Goal: Task Accomplishment & Management: Use online tool/utility

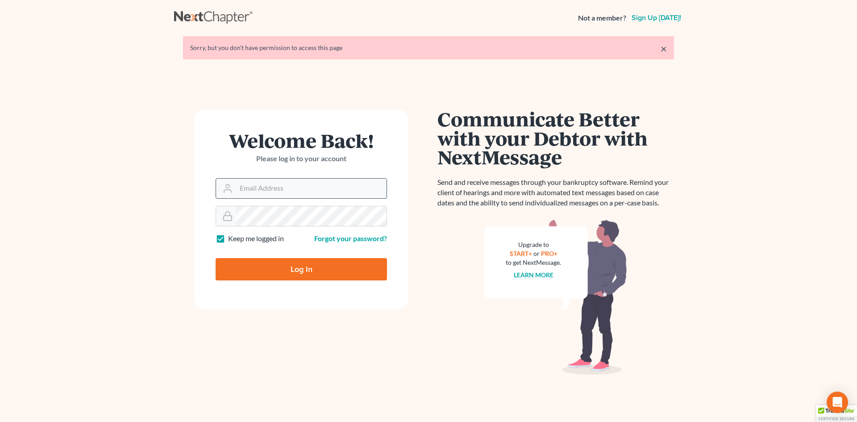
click at [287, 180] on input "Email Address" at bounding box center [311, 188] width 150 height 20
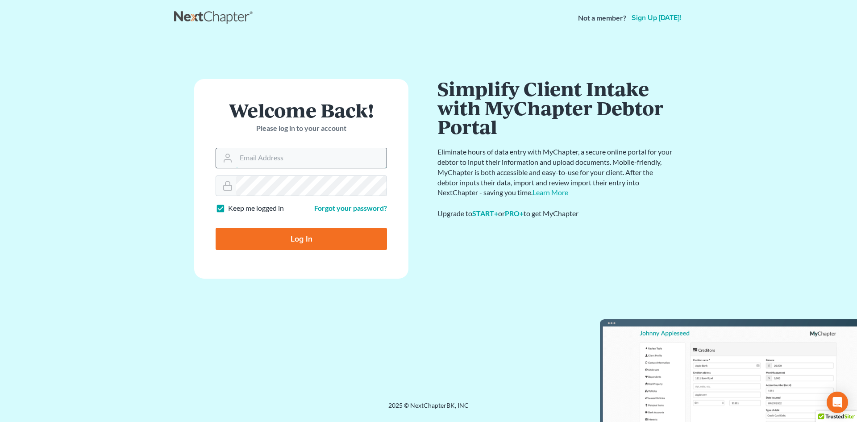
type input "[PERSON_NAME][EMAIL_ADDRESS][DOMAIN_NAME]"
drag, startPoint x: 281, startPoint y: 236, endPoint x: 286, endPoint y: 232, distance: 6.3
click at [282, 235] on input "Log In" at bounding box center [300, 239] width 171 height 22
type input "Thinking..."
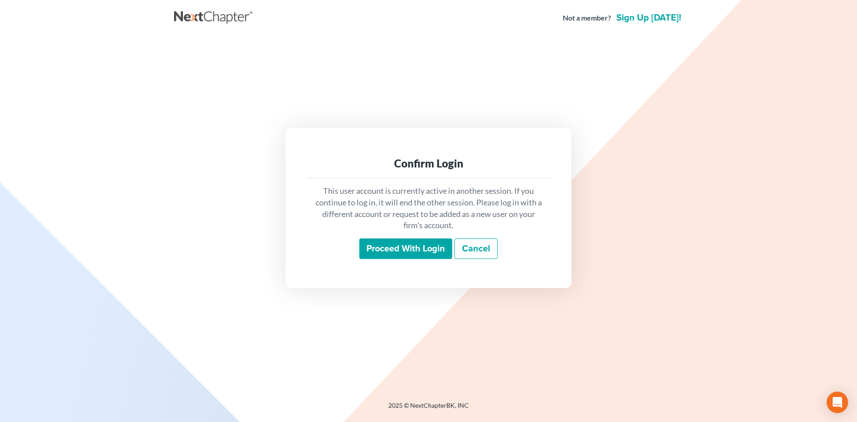
click at [397, 250] on input "Proceed with login" at bounding box center [405, 248] width 93 height 21
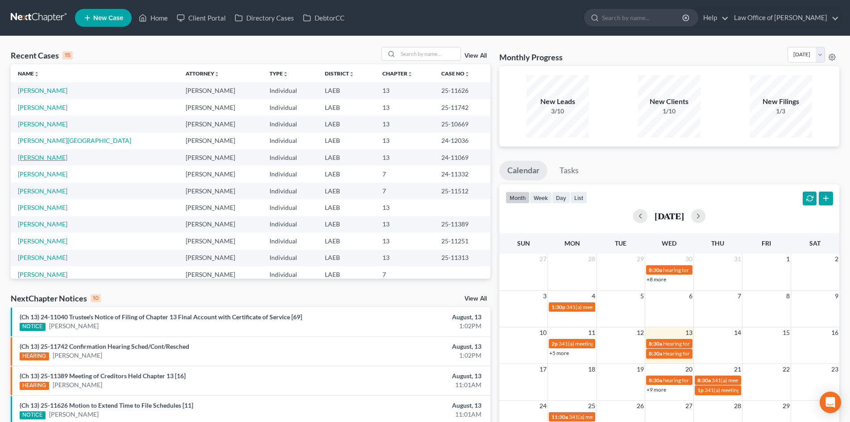
click at [57, 156] on link "[PERSON_NAME]" at bounding box center [43, 157] width 50 height 8
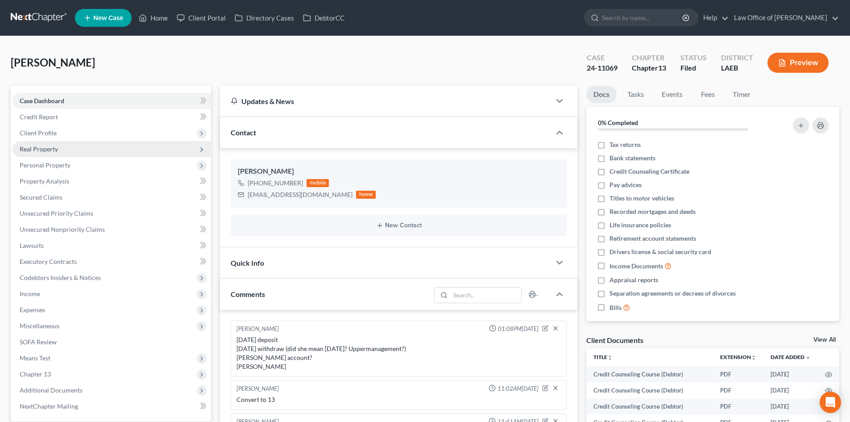
scroll to position [99, 0]
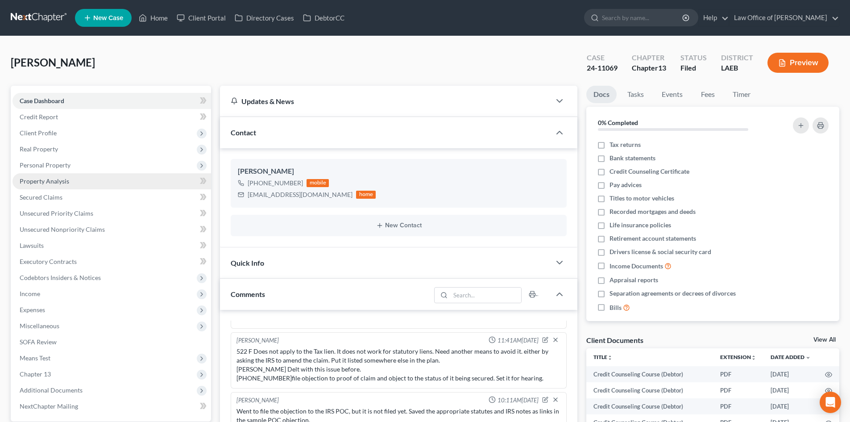
click at [37, 186] on link "Property Analysis" at bounding box center [111, 181] width 199 height 16
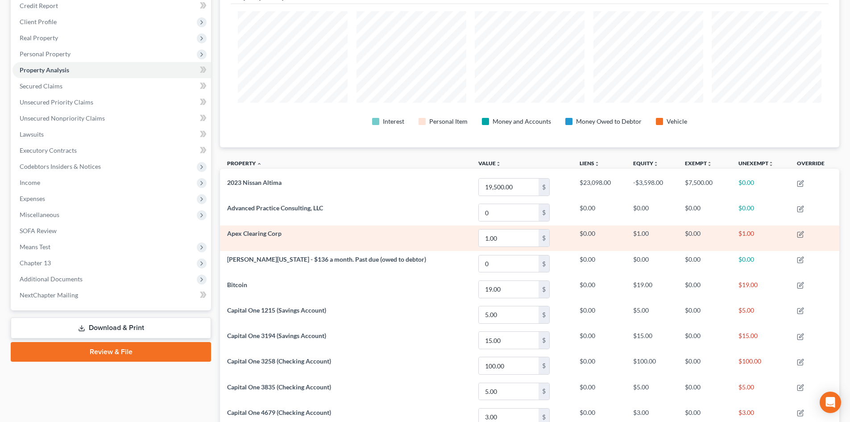
scroll to position [89, 0]
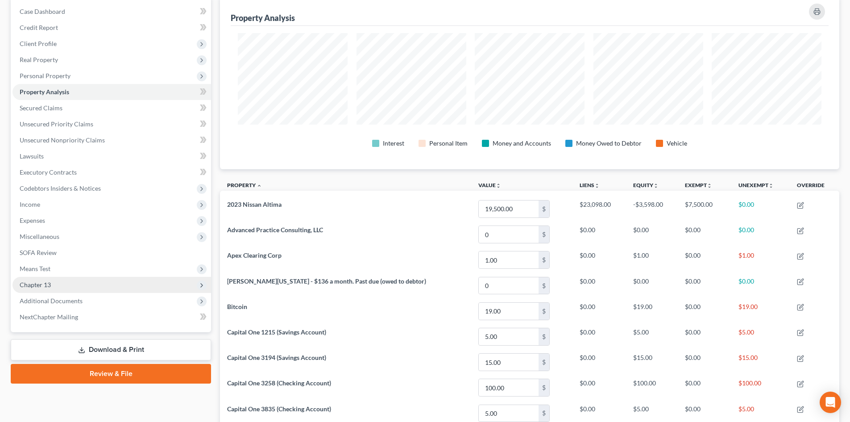
click at [54, 282] on span "Chapter 13" at bounding box center [111, 285] width 199 height 16
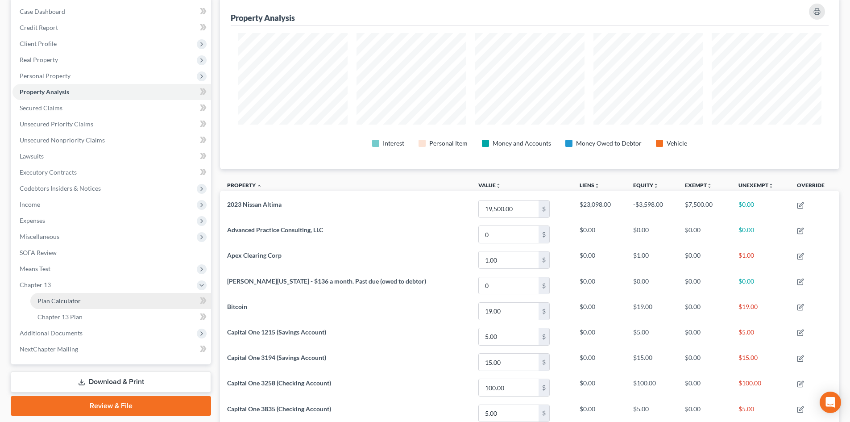
click at [64, 302] on span "Plan Calculator" at bounding box center [58, 301] width 43 height 8
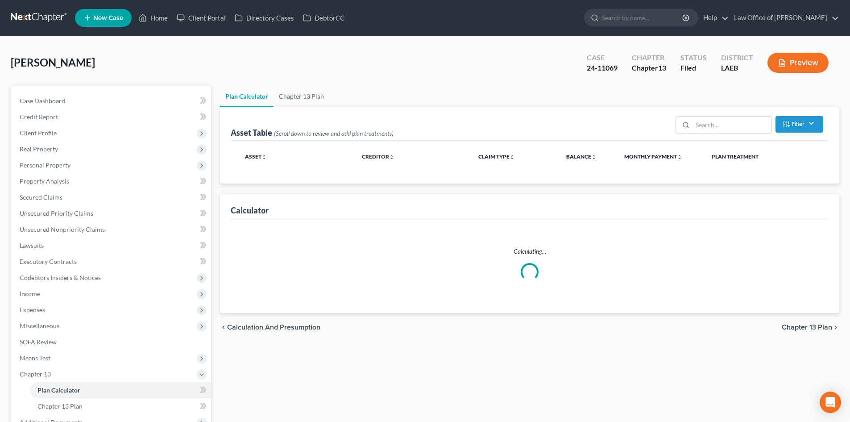
select select "59"
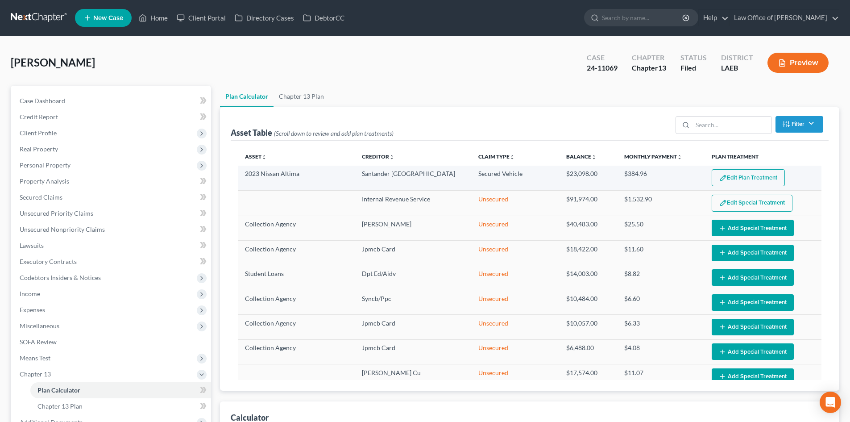
click at [727, 177] on button "Edit Plan Treatment" at bounding box center [748, 177] width 73 height 17
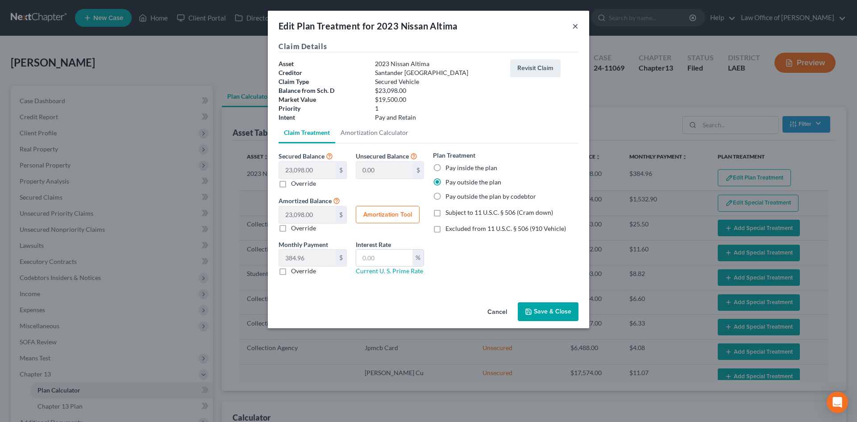
click at [576, 26] on button "×" at bounding box center [575, 26] width 6 height 11
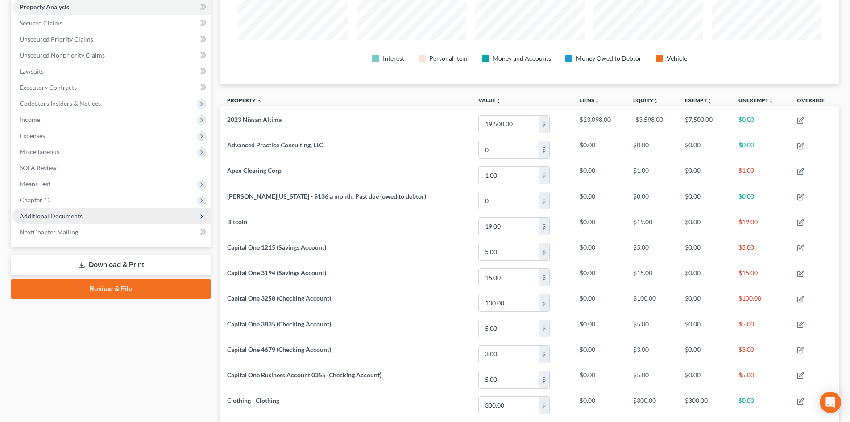
click at [62, 219] on span "Additional Documents" at bounding box center [51, 216] width 63 height 8
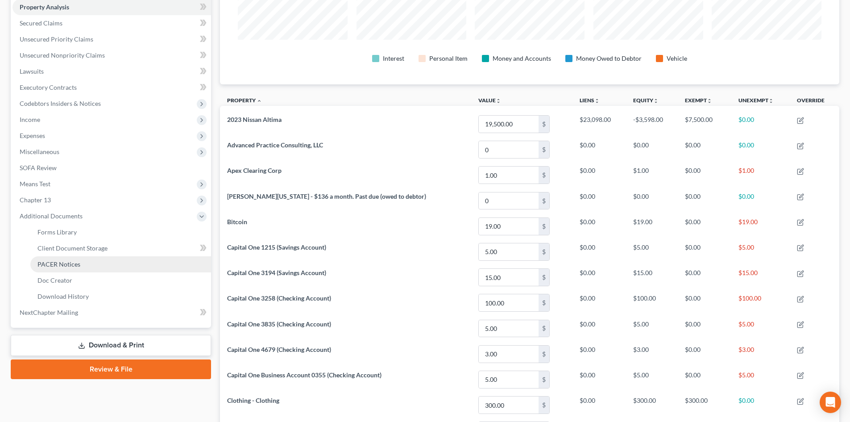
click at [51, 262] on span "PACER Notices" at bounding box center [58, 264] width 43 height 8
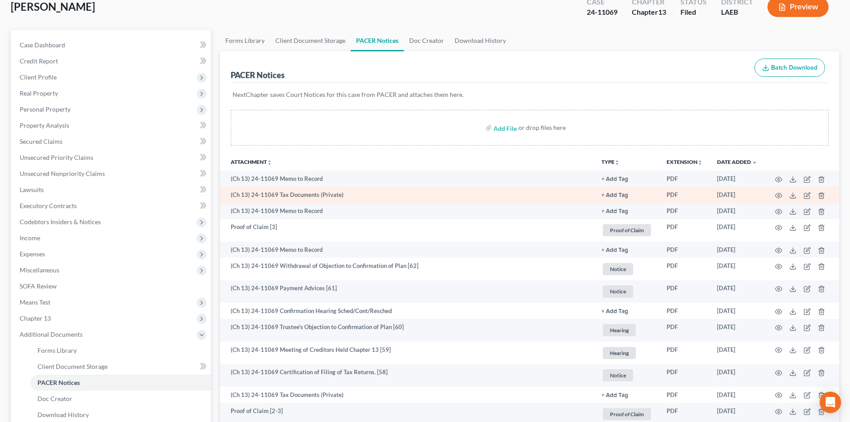
scroll to position [89, 0]
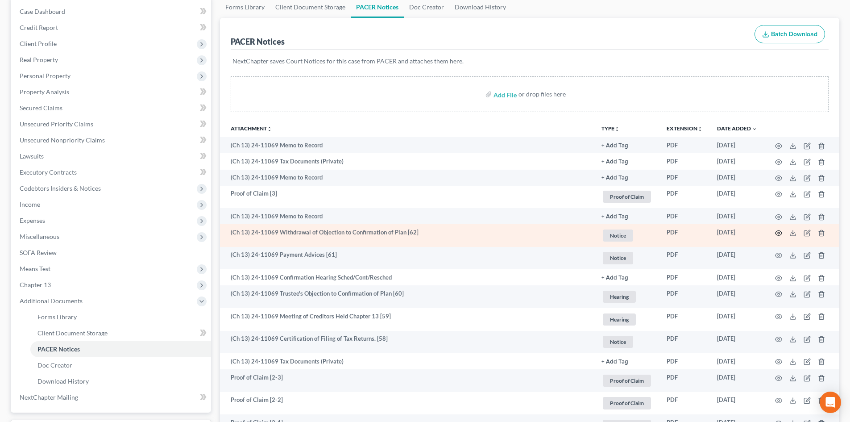
click at [777, 231] on icon "button" at bounding box center [778, 232] width 7 height 5
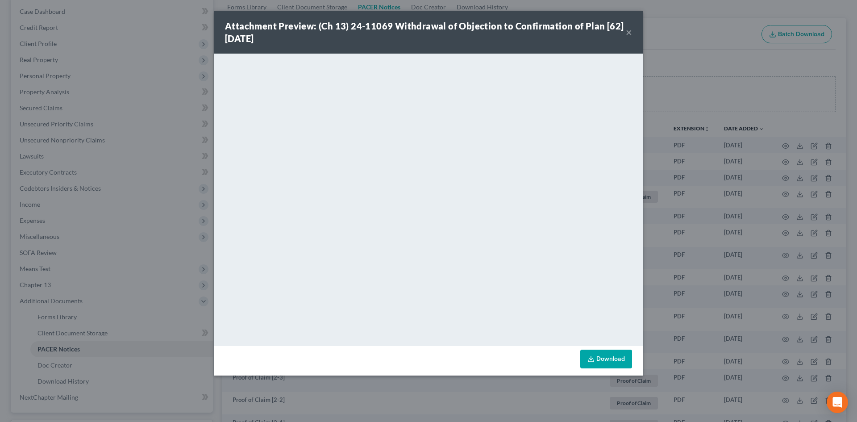
click at [628, 31] on button "×" at bounding box center [628, 32] width 6 height 11
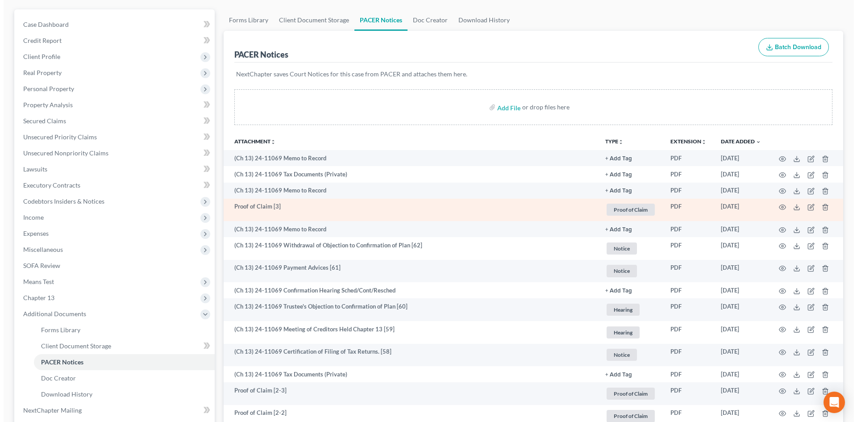
scroll to position [0, 0]
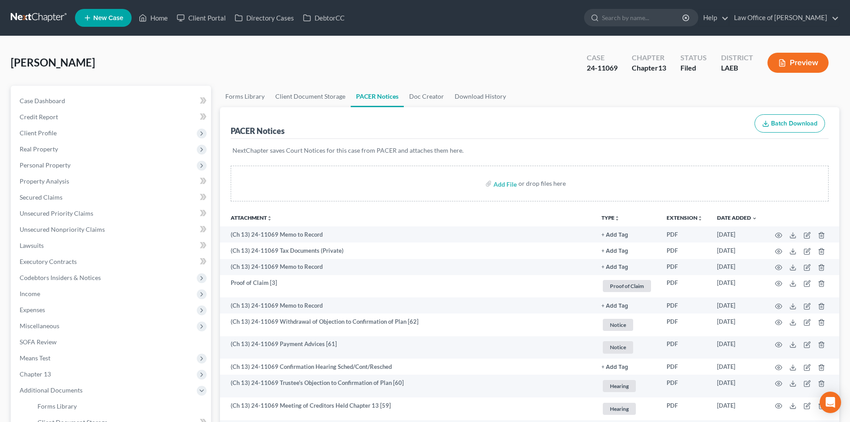
click at [786, 68] on button "Preview" at bounding box center [797, 63] width 61 height 20
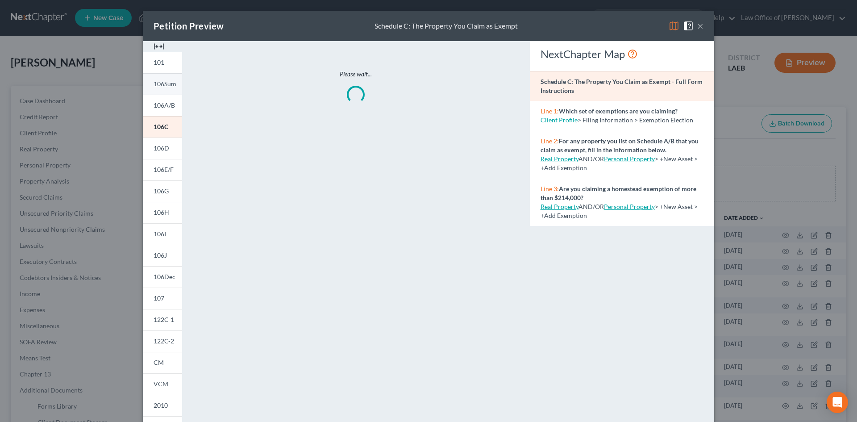
click at [157, 84] on span "106Sum" at bounding box center [164, 84] width 23 height 8
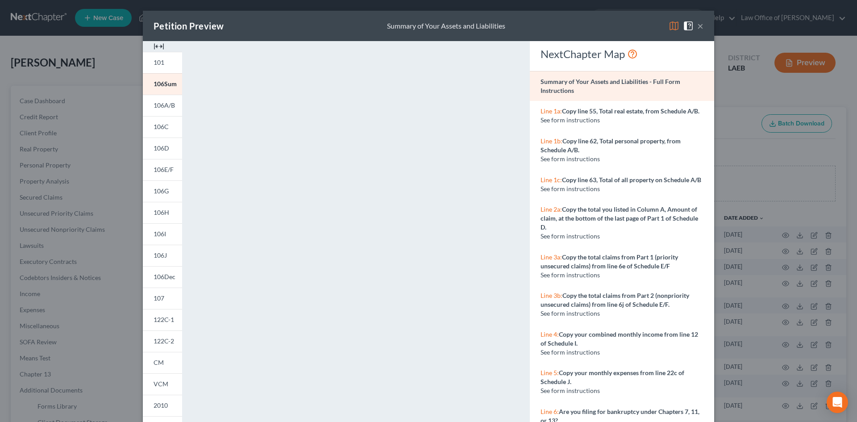
click at [699, 29] on button "×" at bounding box center [700, 26] width 6 height 11
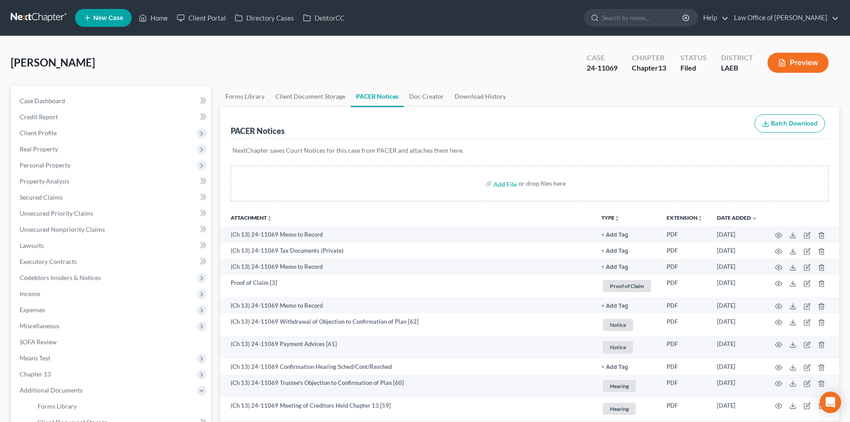
click at [781, 63] on icon "button" at bounding box center [782, 63] width 8 height 8
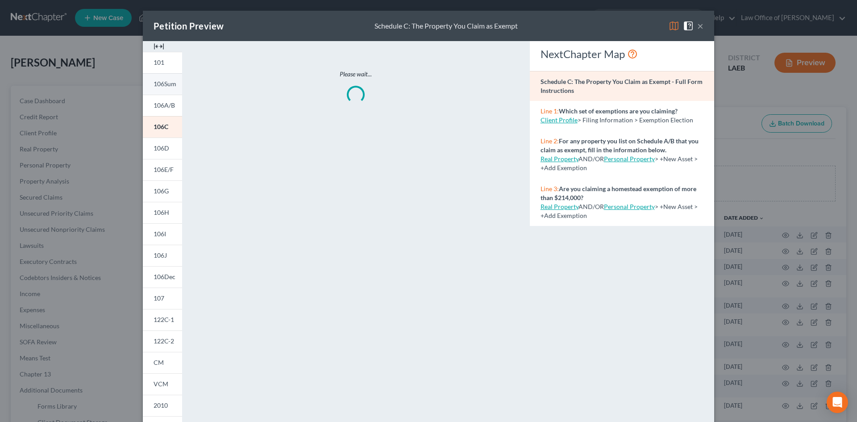
click at [160, 83] on span "106Sum" at bounding box center [164, 84] width 23 height 8
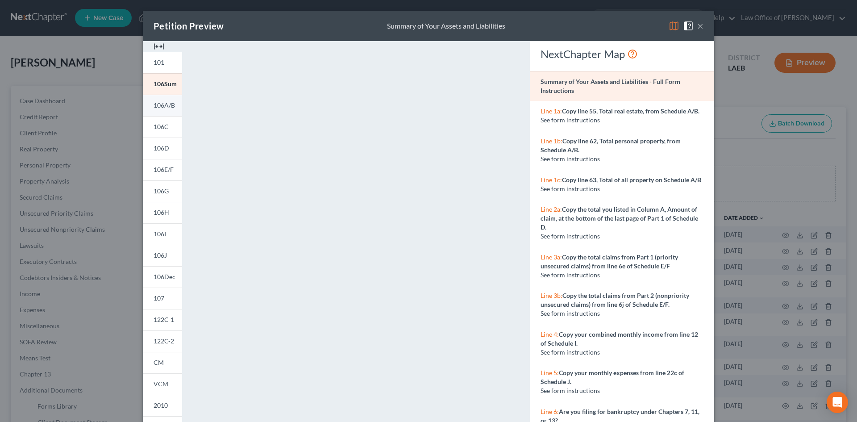
click at [162, 107] on span "106A/B" at bounding box center [163, 105] width 21 height 8
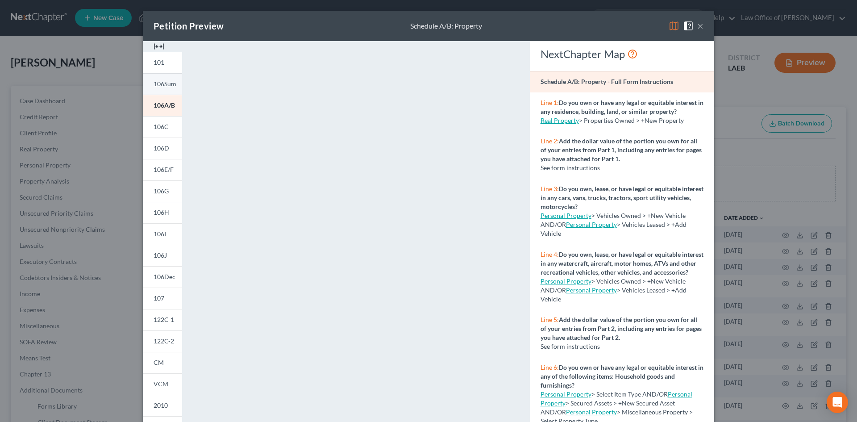
click at [164, 88] on link "106Sum" at bounding box center [162, 83] width 39 height 21
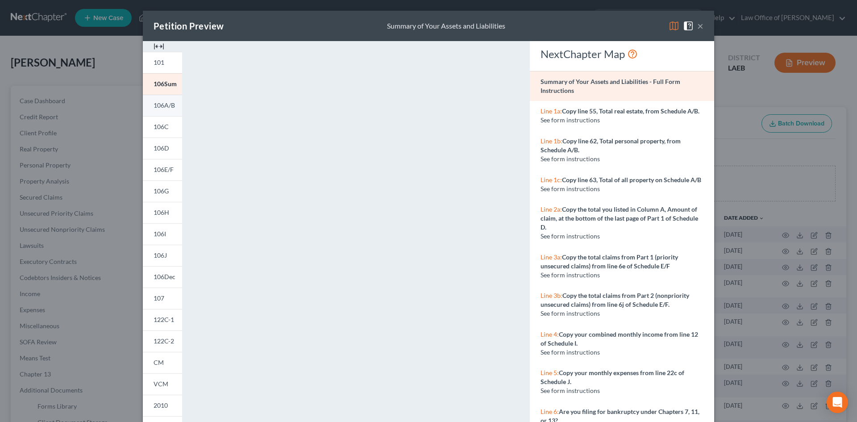
click at [166, 108] on span "106A/B" at bounding box center [163, 105] width 21 height 8
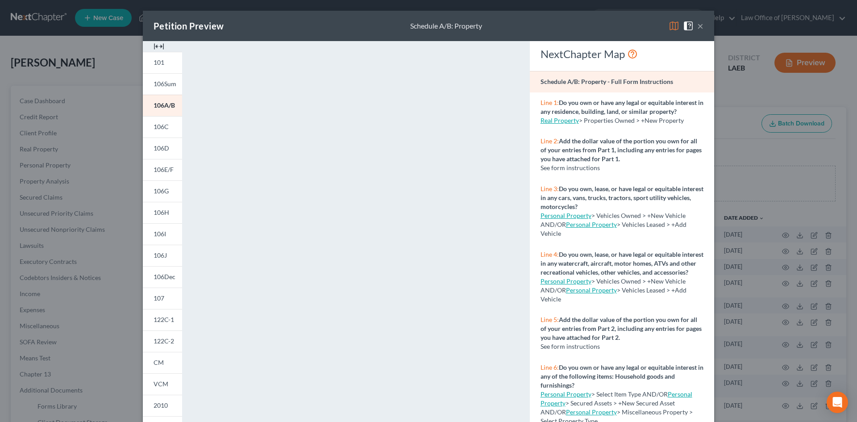
click at [112, 168] on div "Petition Preview Schedule A/B: Property × 101 106Sum 106A/B 106C 106D 106E/F 10…" at bounding box center [428, 211] width 857 height 422
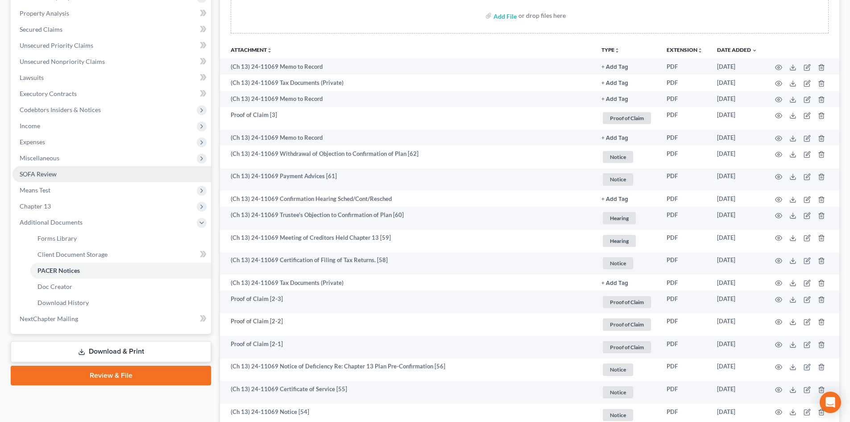
scroll to position [178, 0]
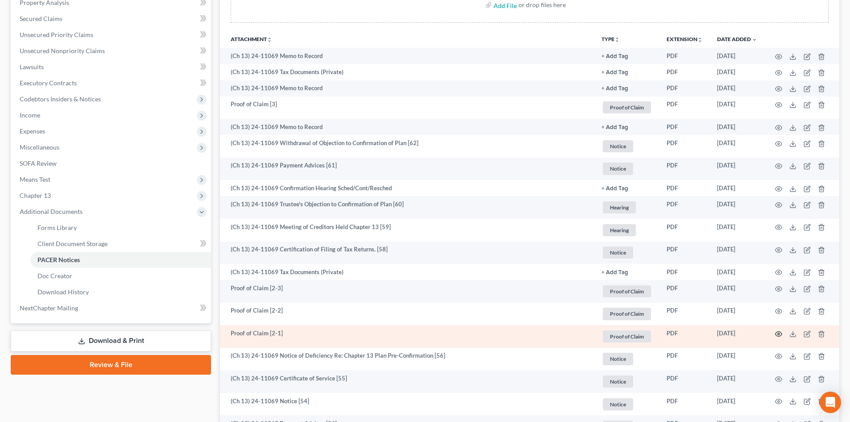
click at [778, 334] on circle "button" at bounding box center [779, 334] width 2 height 2
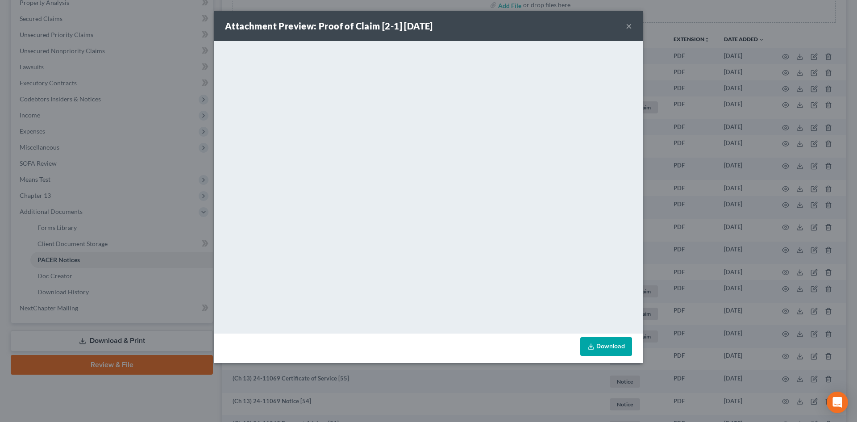
click at [629, 24] on button "×" at bounding box center [628, 26] width 6 height 11
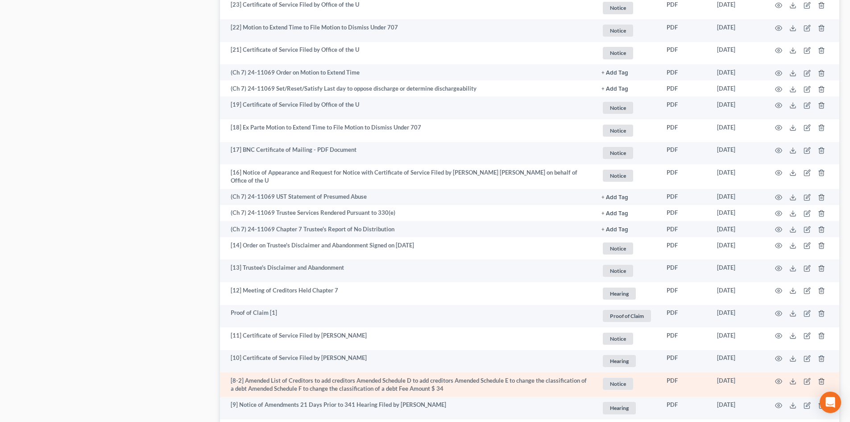
scroll to position [1338, 0]
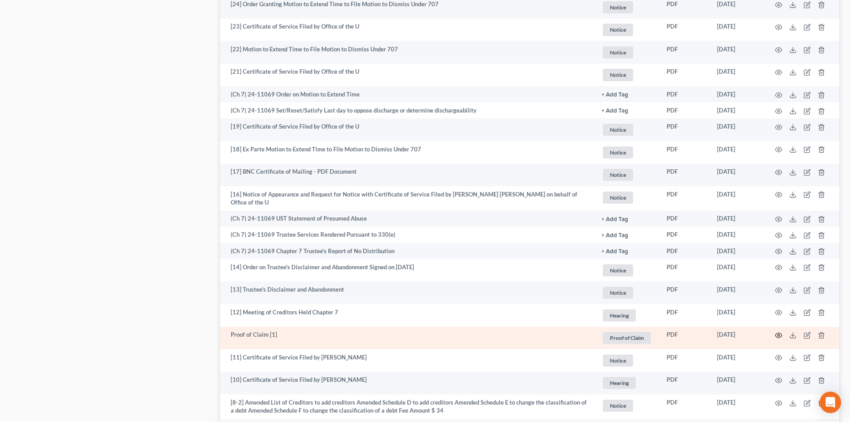
click at [778, 334] on icon "button" at bounding box center [778, 334] width 7 height 7
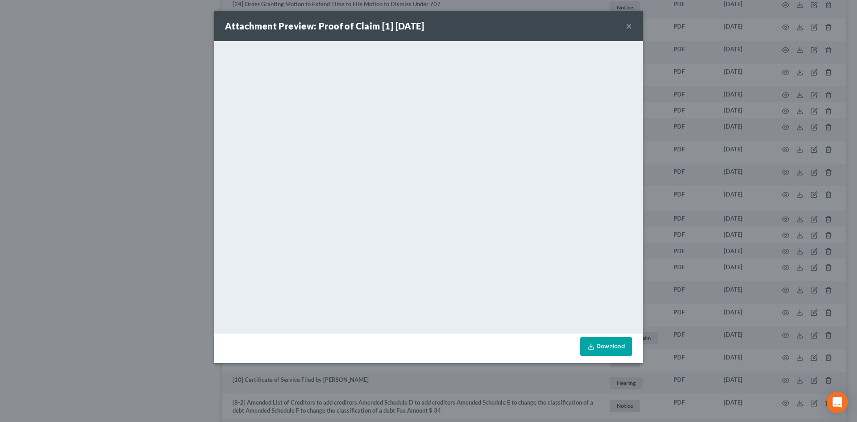
click at [627, 25] on button "×" at bounding box center [628, 26] width 6 height 11
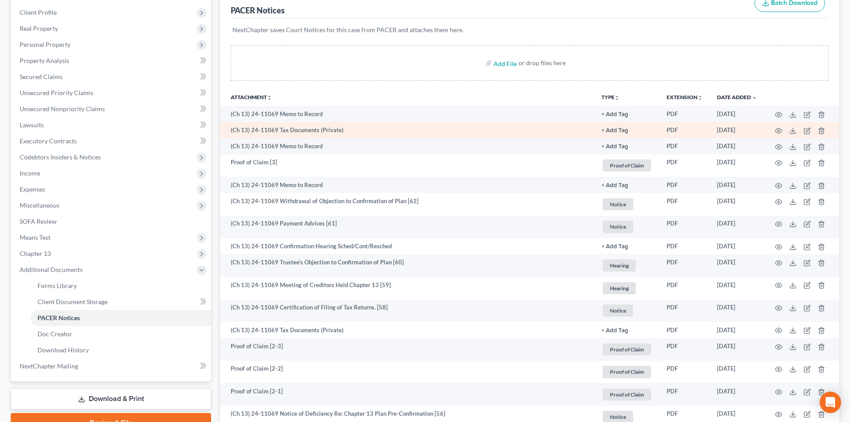
scroll to position [178, 0]
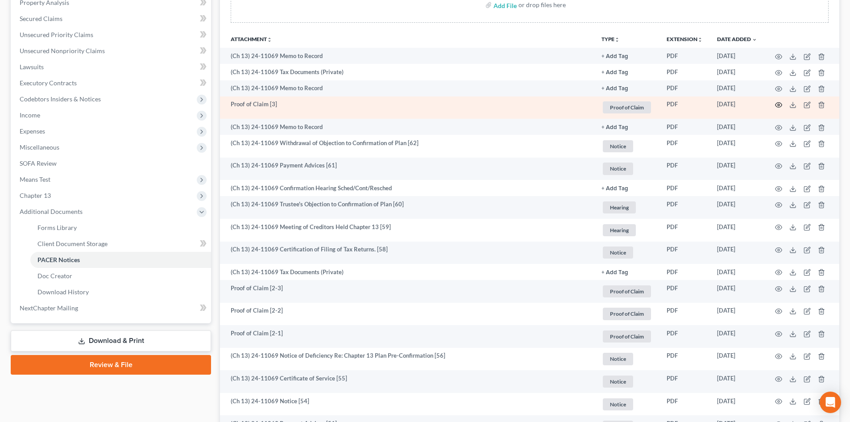
click at [779, 104] on circle "button" at bounding box center [779, 105] width 2 height 2
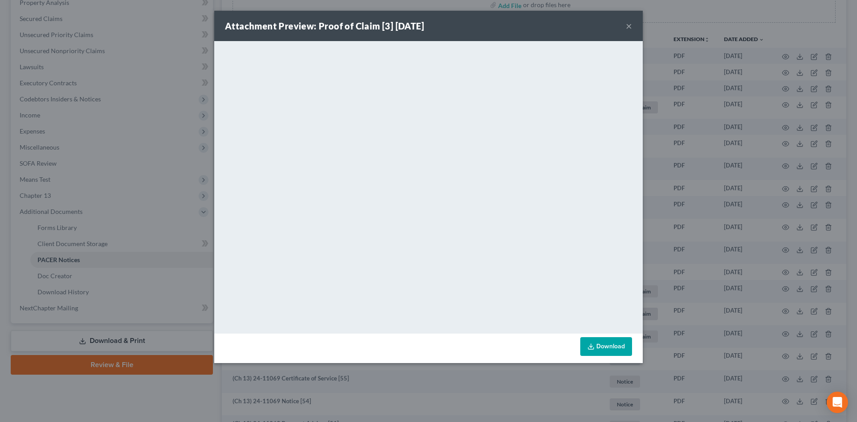
click at [627, 27] on button "×" at bounding box center [628, 26] width 6 height 11
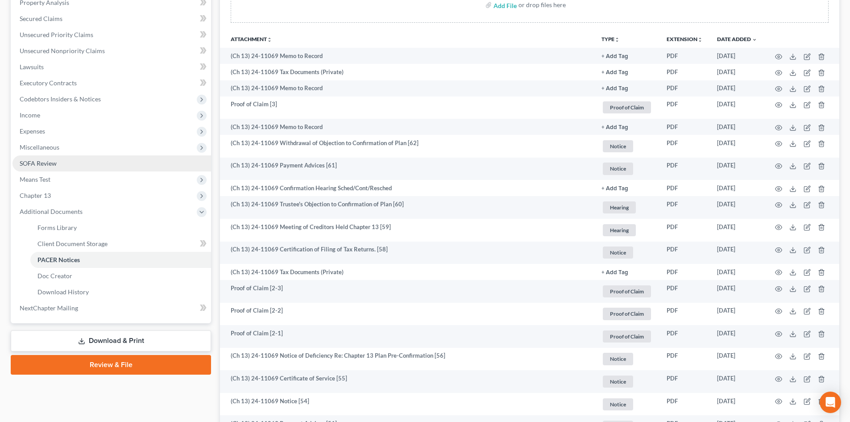
scroll to position [89, 0]
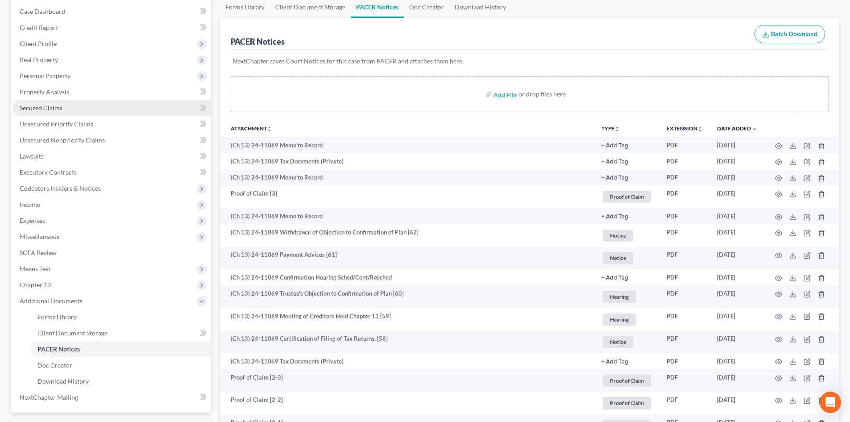
click at [41, 110] on span "Secured Claims" at bounding box center [41, 108] width 43 height 8
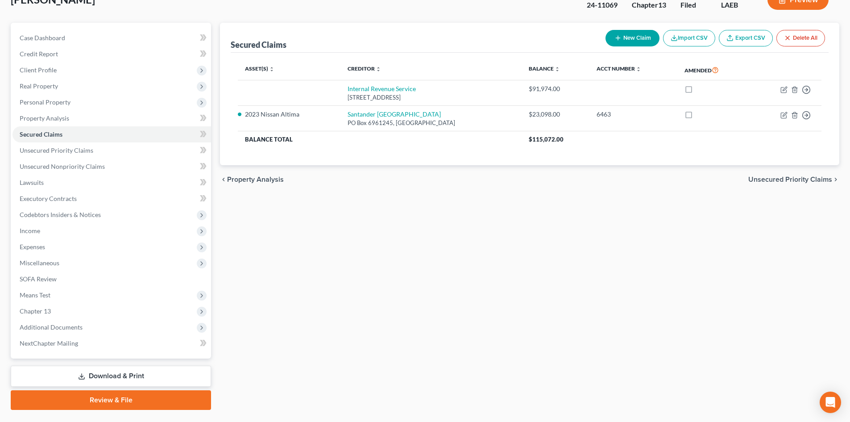
scroll to position [85, 0]
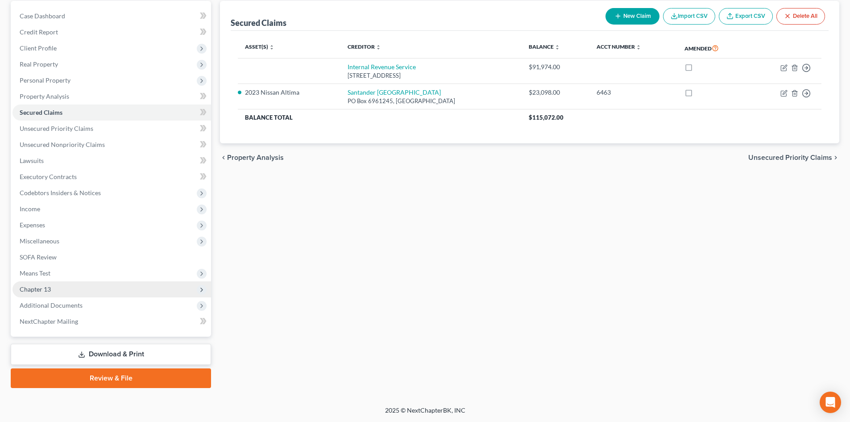
click at [35, 292] on span "Chapter 13" at bounding box center [35, 289] width 31 height 8
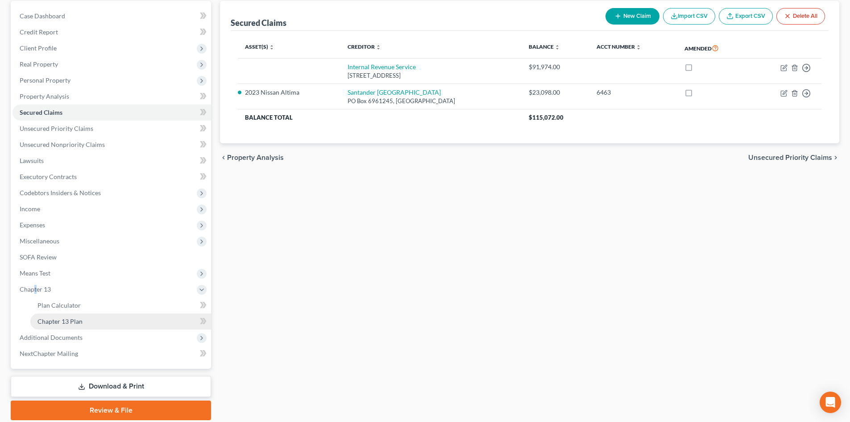
click at [55, 319] on span "Chapter 13 Plan" at bounding box center [59, 321] width 45 height 8
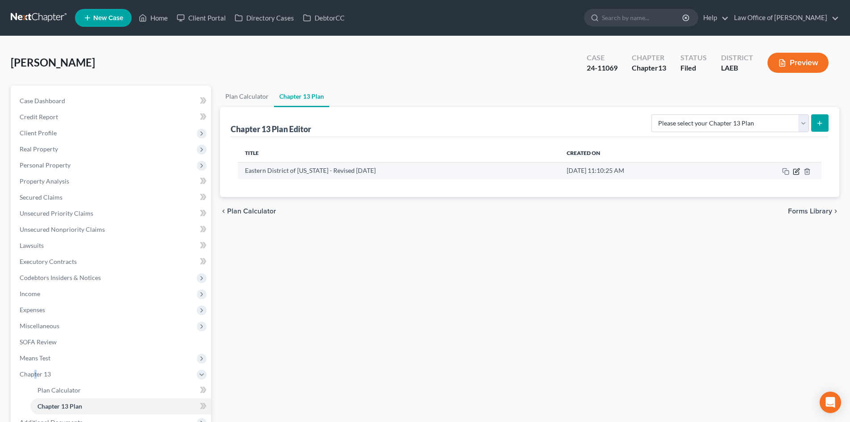
click at [797, 170] on icon "button" at bounding box center [796, 171] width 7 height 7
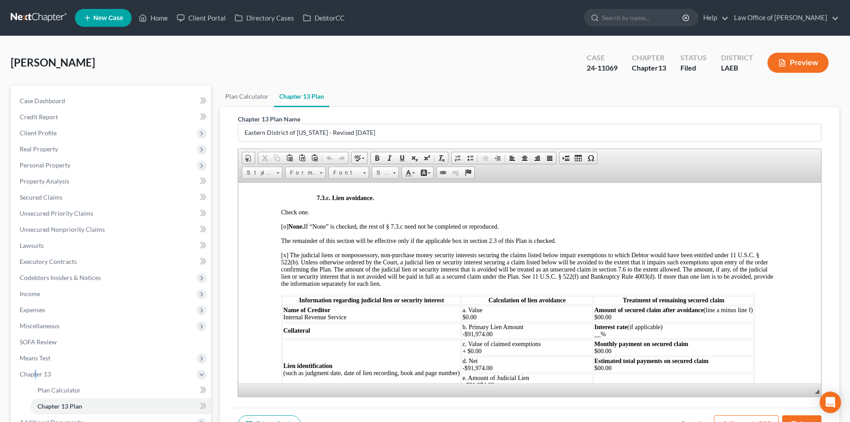
scroll to position [2141, 0]
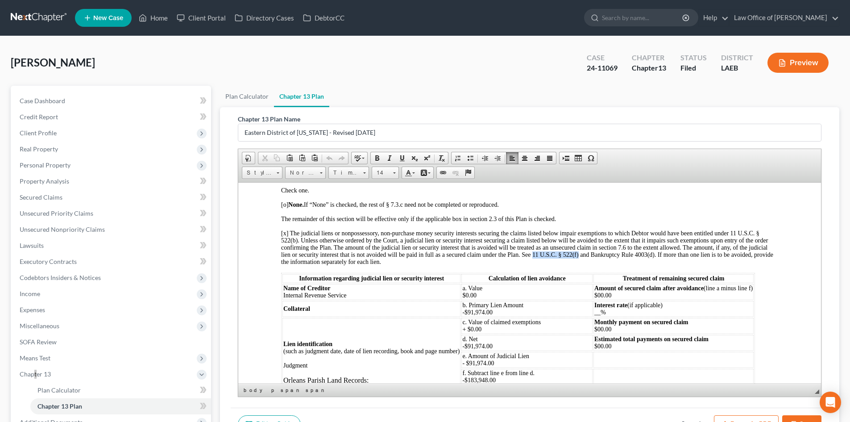
drag, startPoint x: 577, startPoint y: 260, endPoint x: 533, endPoint y: 260, distance: 44.2
click at [533, 260] on span "[x] The judicial liens or nonpossessory, non-purchase money security interests …" at bounding box center [527, 246] width 492 height 35
